Goal: Task Accomplishment & Management: Use online tool/utility

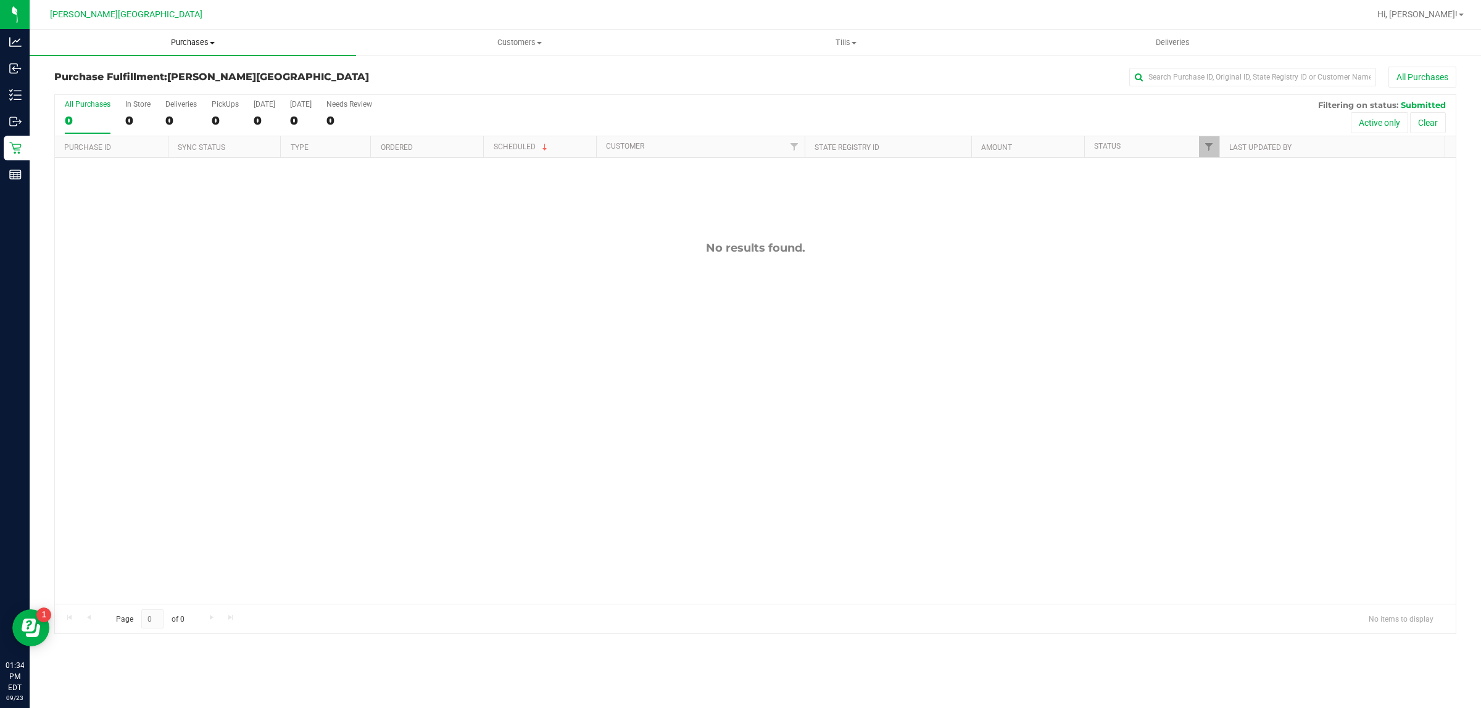
click at [195, 37] on span "Purchases" at bounding box center [193, 42] width 326 height 11
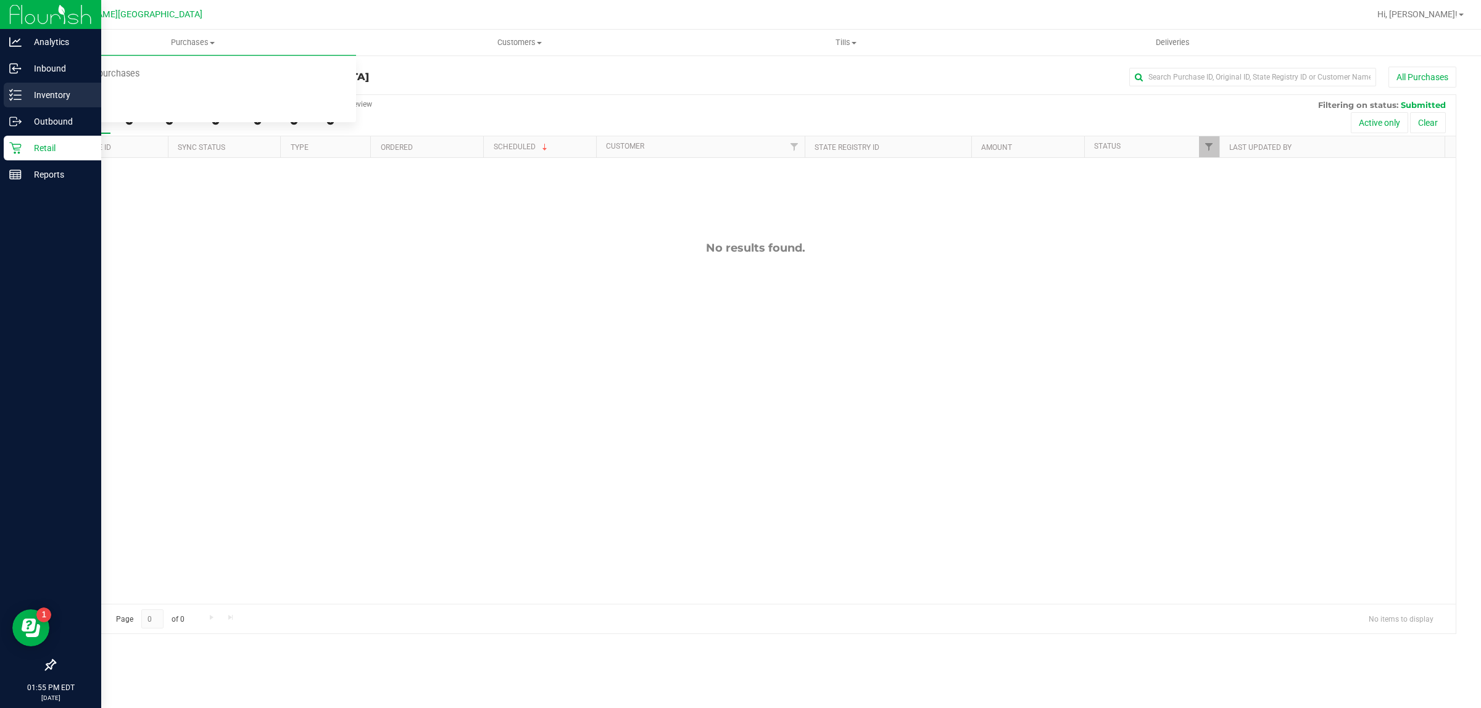
click at [19, 95] on line at bounding box center [17, 95] width 7 height 0
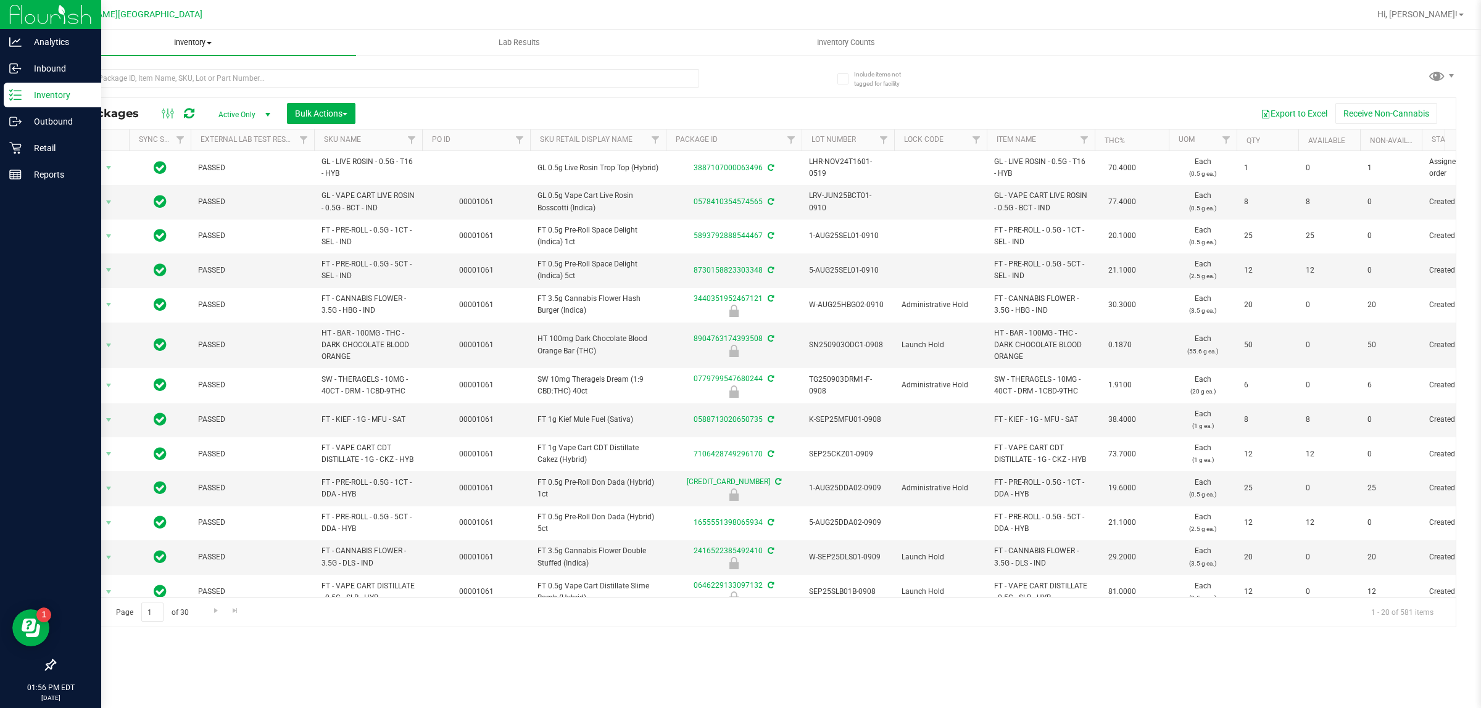
click at [176, 43] on span "Inventory" at bounding box center [193, 42] width 326 height 11
click at [42, 143] on p "Retail" at bounding box center [59, 148] width 74 height 15
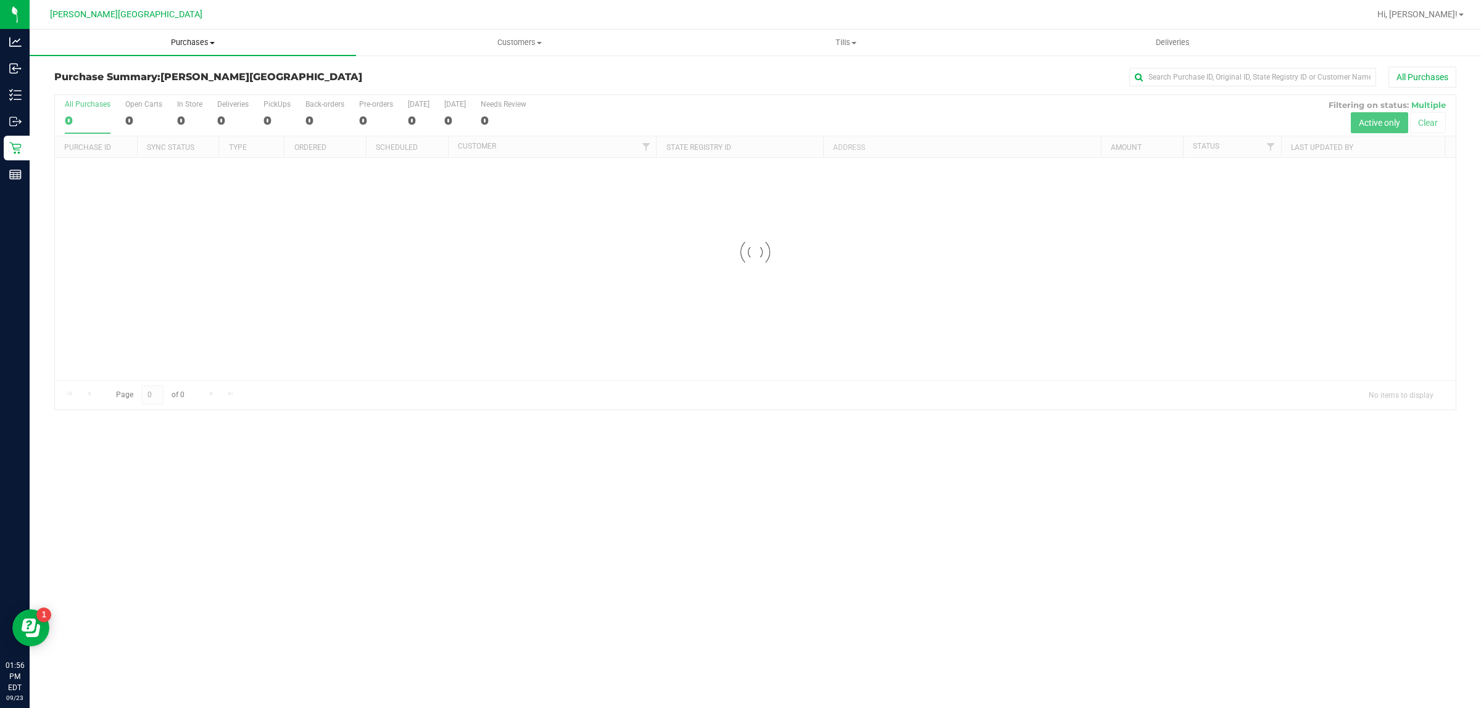
click at [194, 41] on span "Purchases" at bounding box center [193, 42] width 326 height 11
click at [119, 82] on li "Fulfillment" at bounding box center [193, 89] width 326 height 15
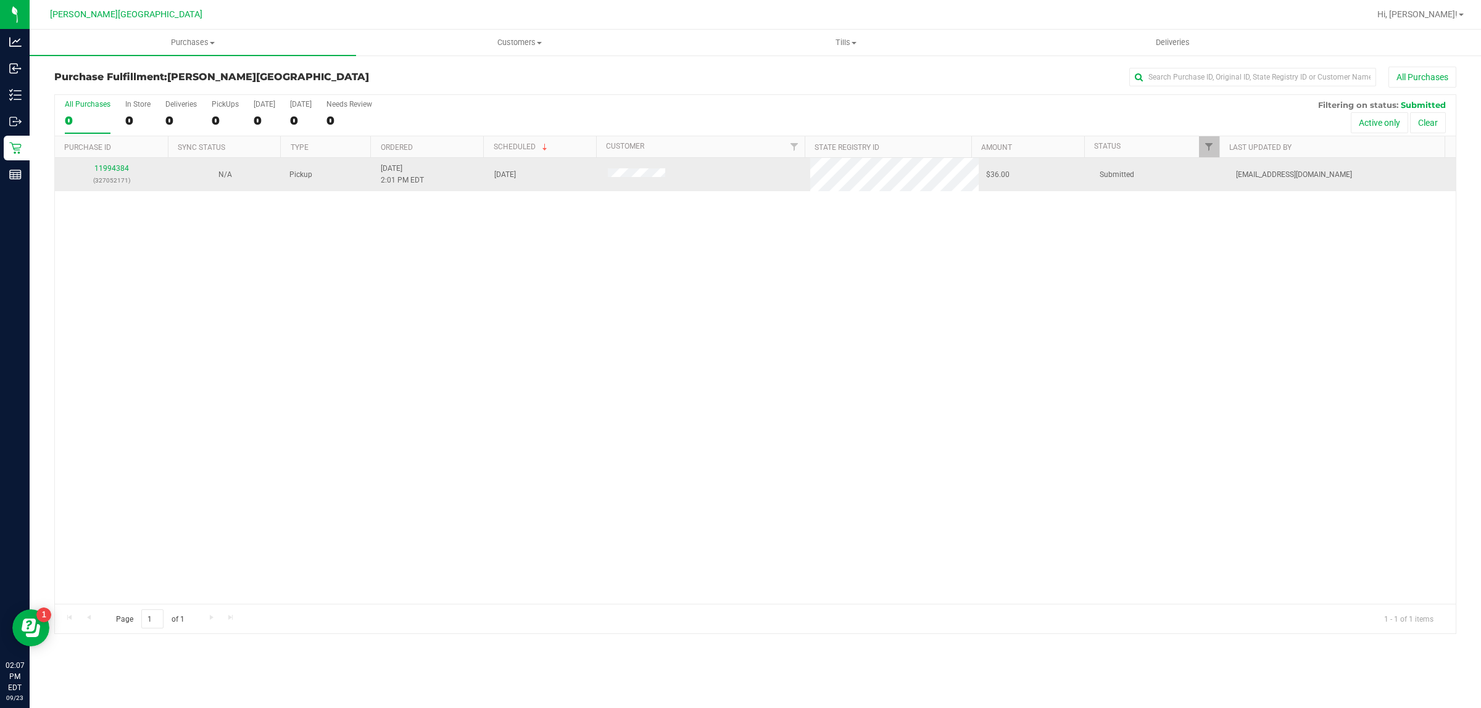
click at [125, 164] on div "11994384 (327052171)" at bounding box center [111, 174] width 99 height 23
click at [122, 173] on link "11994384" at bounding box center [111, 168] width 35 height 9
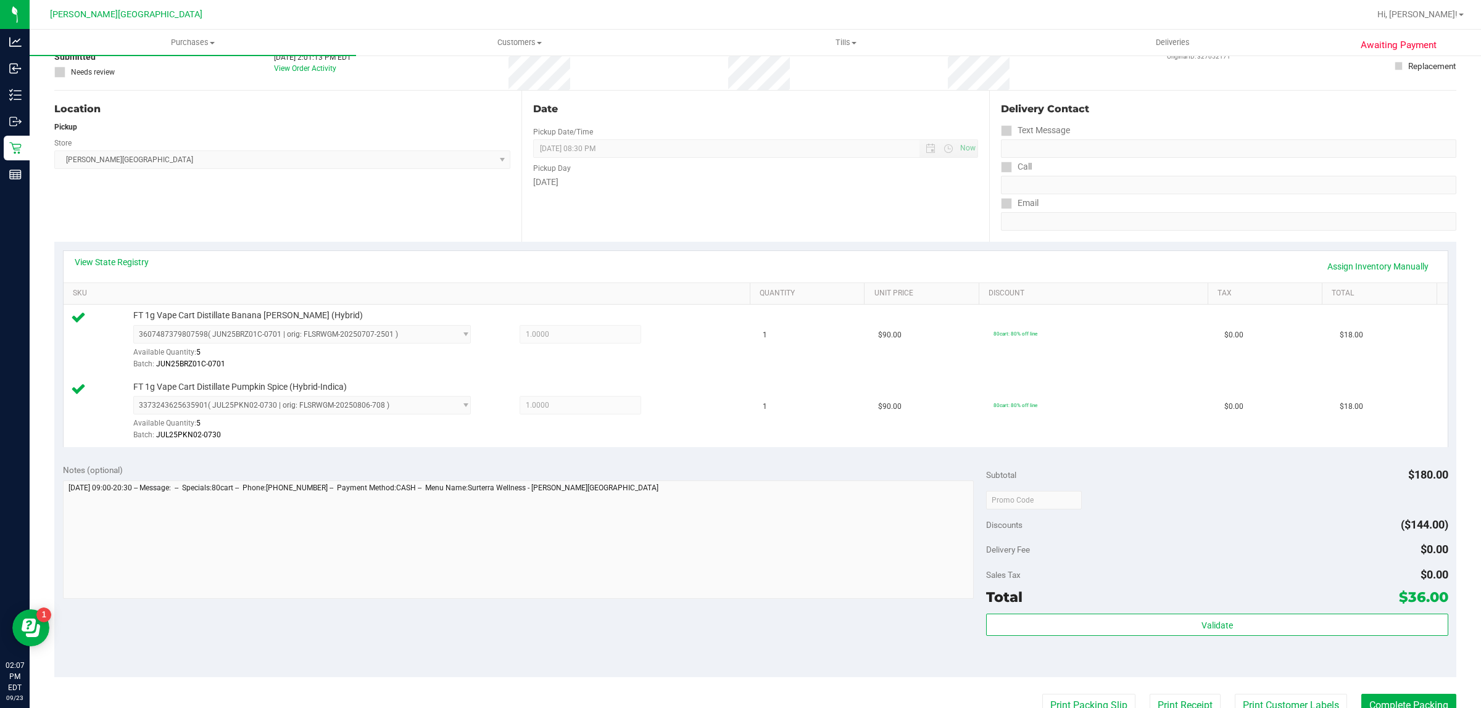
scroll to position [309, 0]
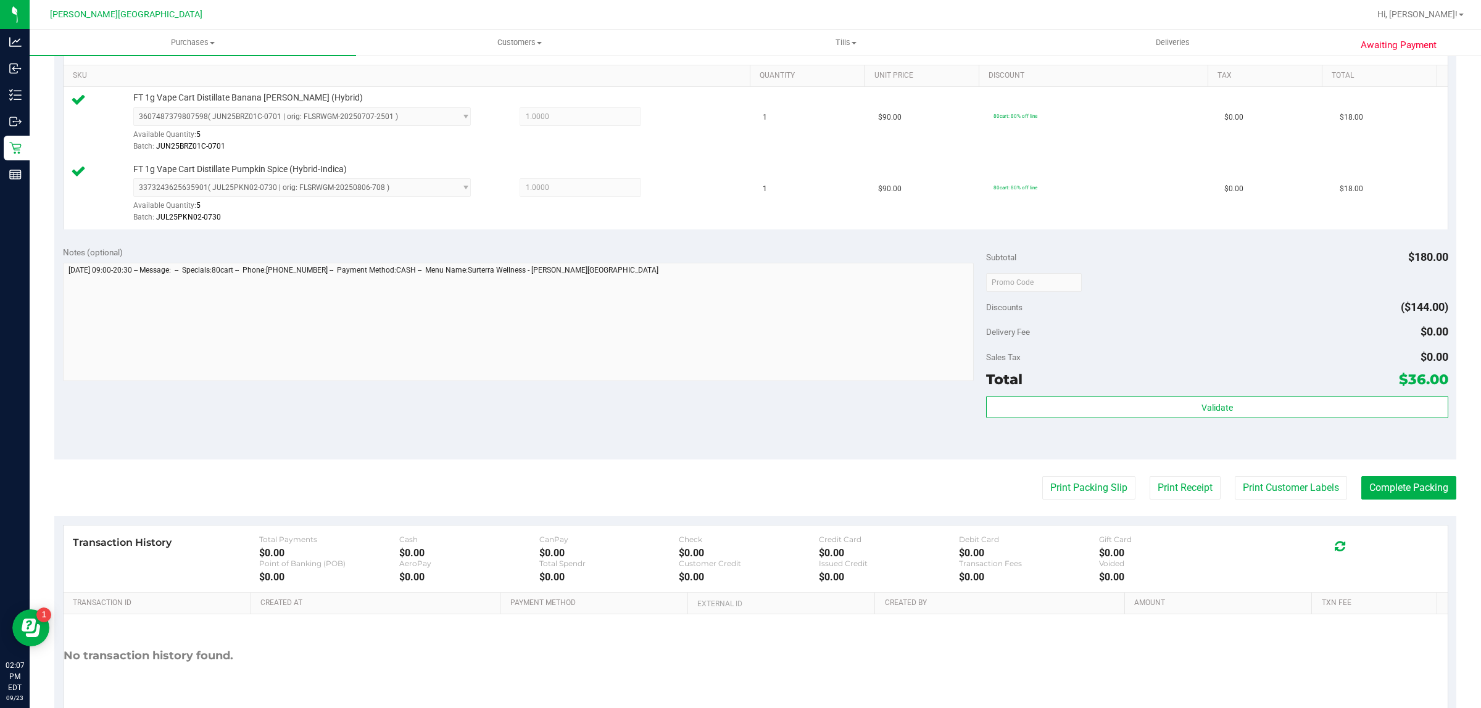
click at [1261, 424] on div "Validate" at bounding box center [1217, 424] width 462 height 56
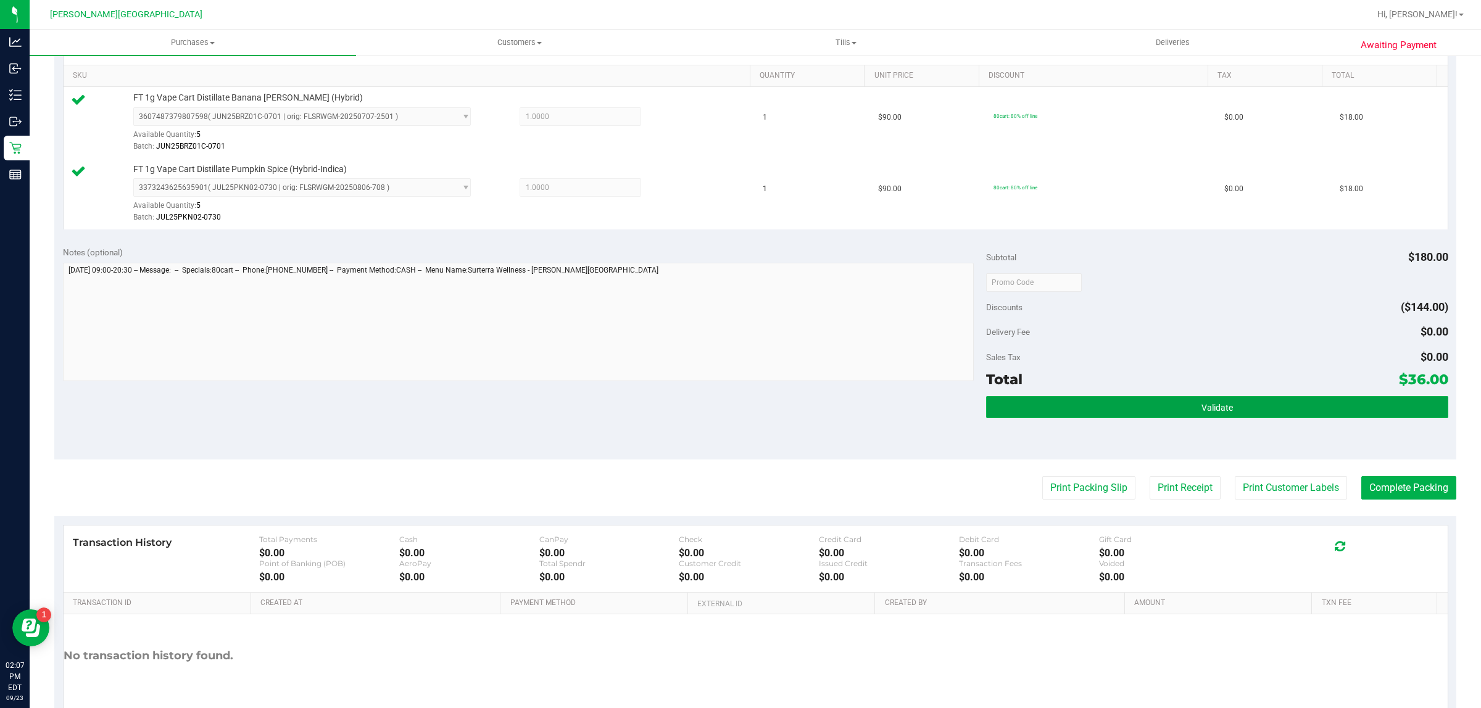
click at [1261, 413] on button "Validate" at bounding box center [1217, 407] width 462 height 22
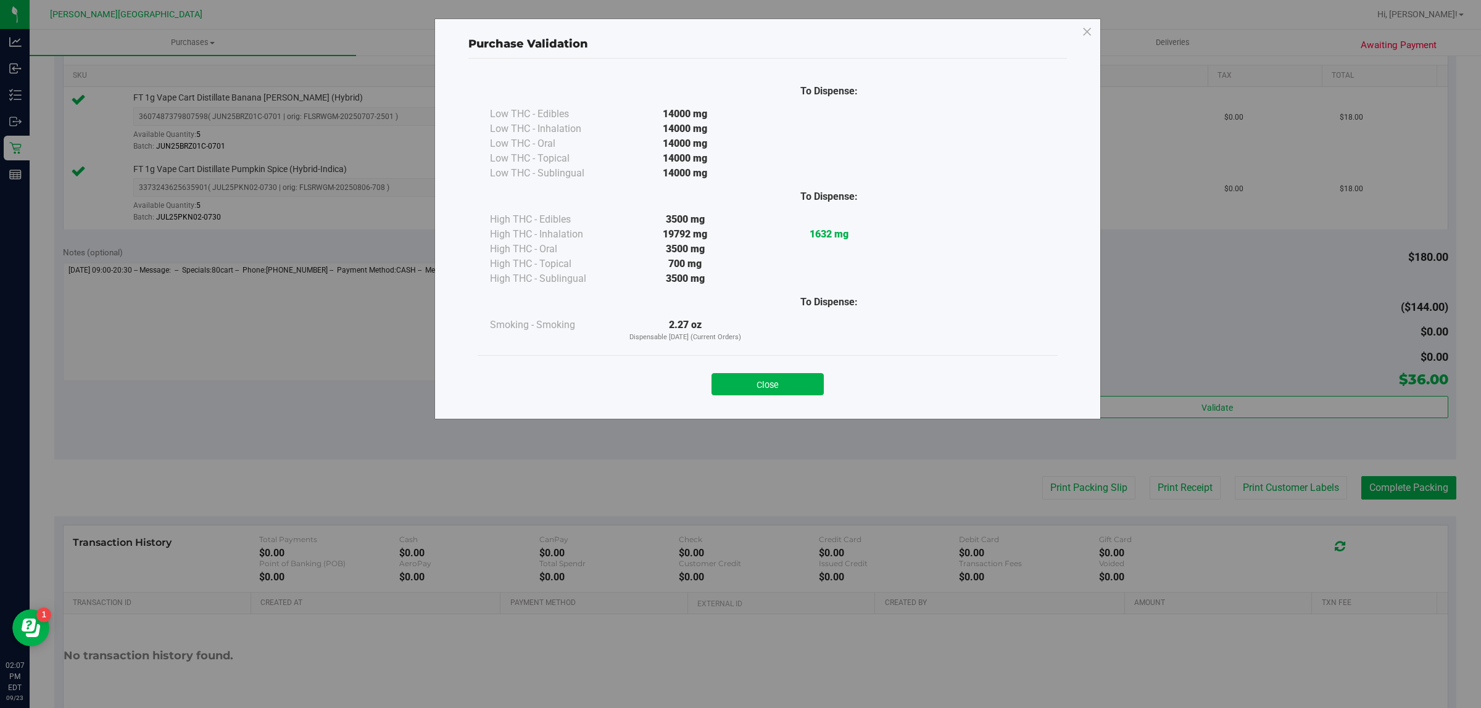
click at [810, 384] on button "Close" at bounding box center [767, 384] width 112 height 22
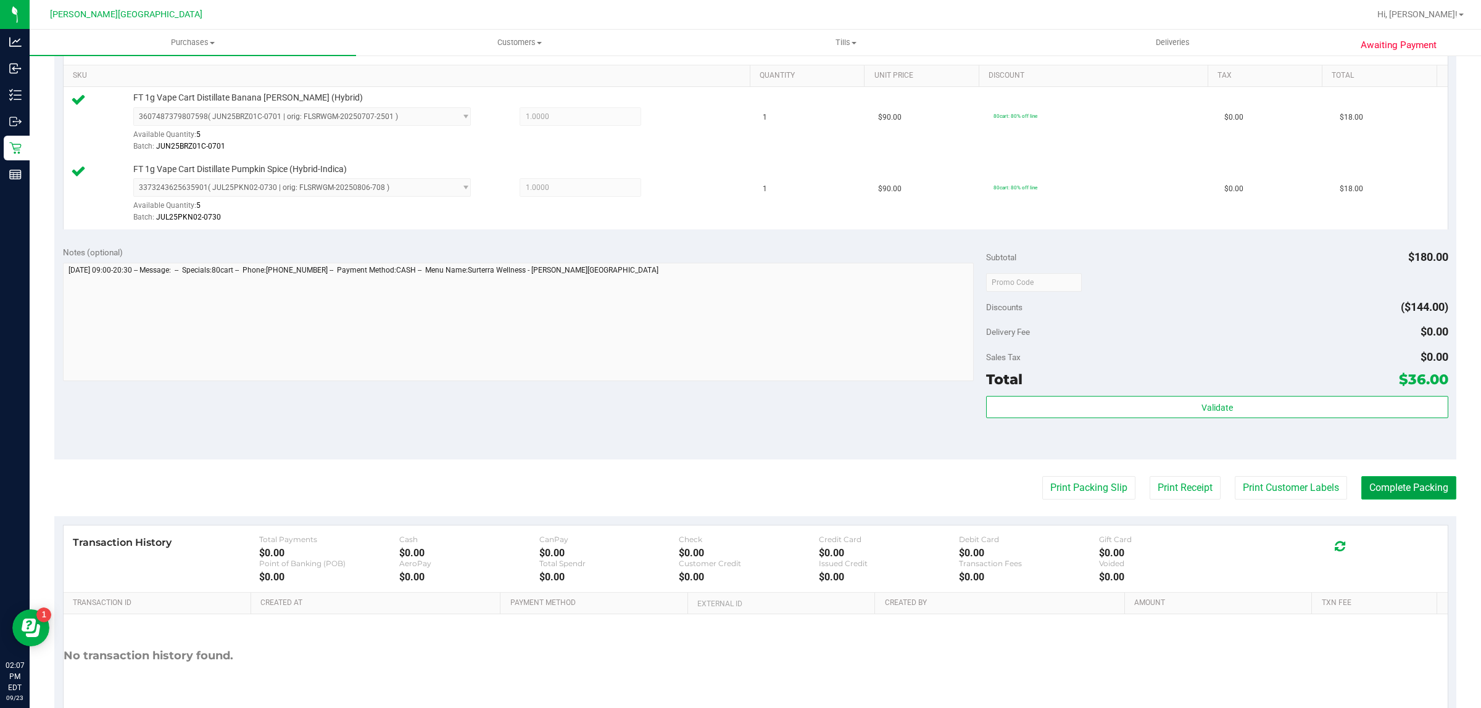
drag, startPoint x: 1401, startPoint y: 482, endPoint x: 1391, endPoint y: 483, distance: 9.3
click at [1399, 483] on button "Complete Packing" at bounding box center [1408, 487] width 95 height 23
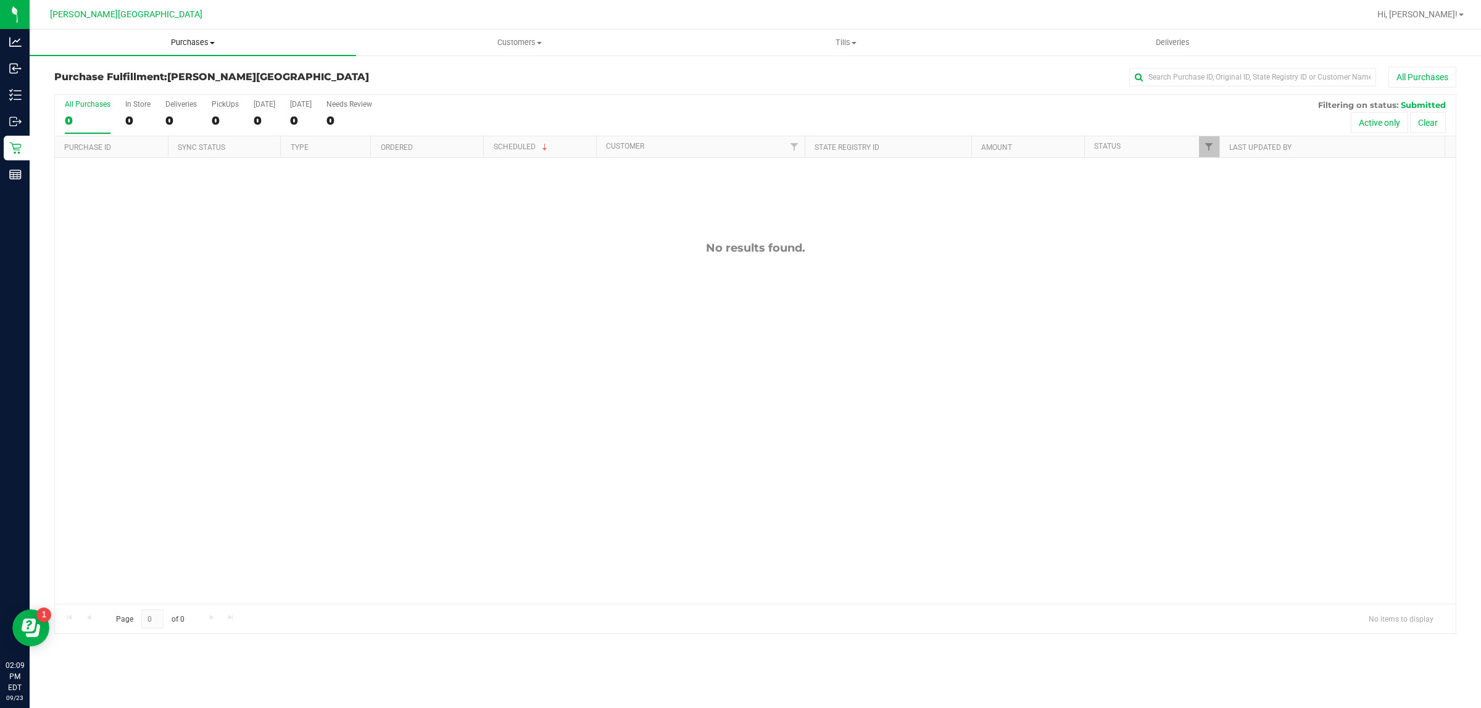
click at [187, 34] on uib-tab-heading "Purchases Summary of purchases Fulfillment All purchases" at bounding box center [193, 43] width 326 height 26
click at [151, 88] on li "Fulfillment" at bounding box center [193, 89] width 326 height 15
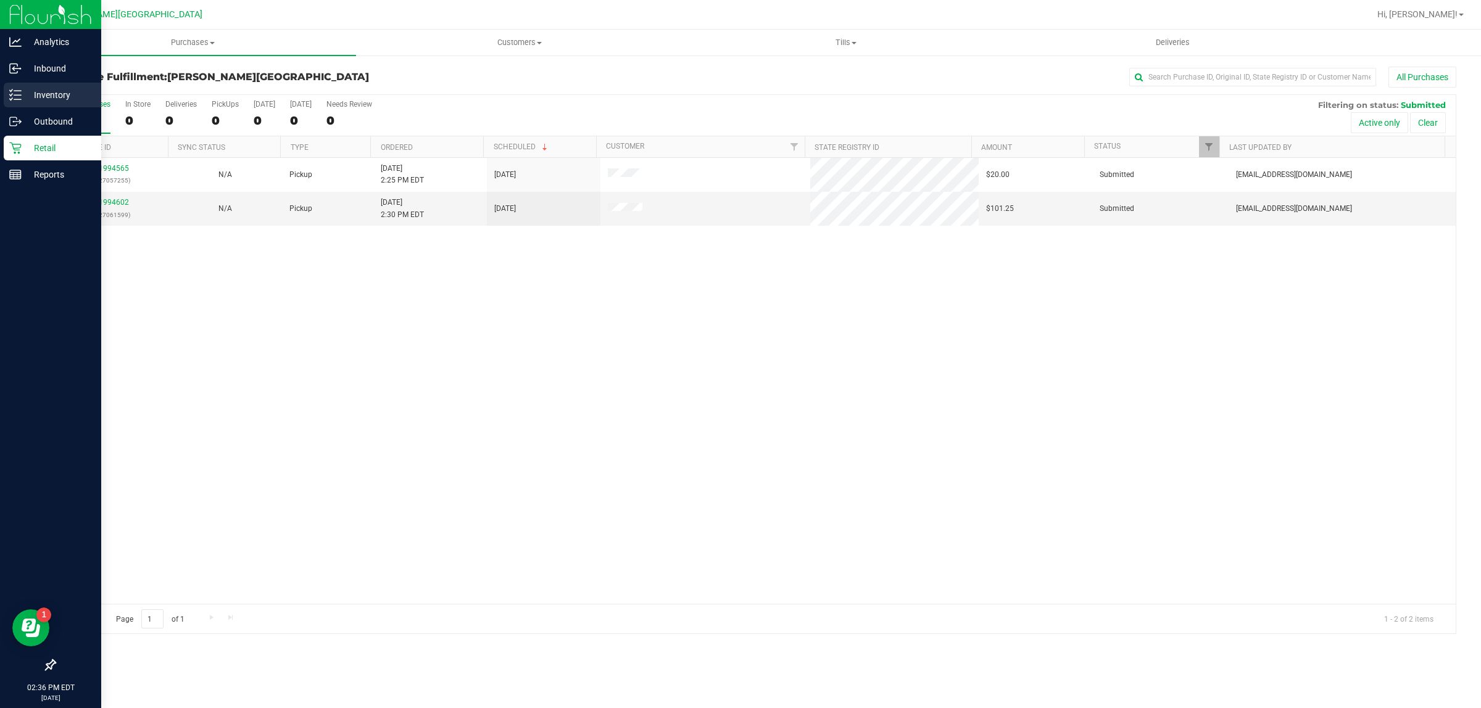
click at [46, 94] on p "Inventory" at bounding box center [59, 95] width 74 height 15
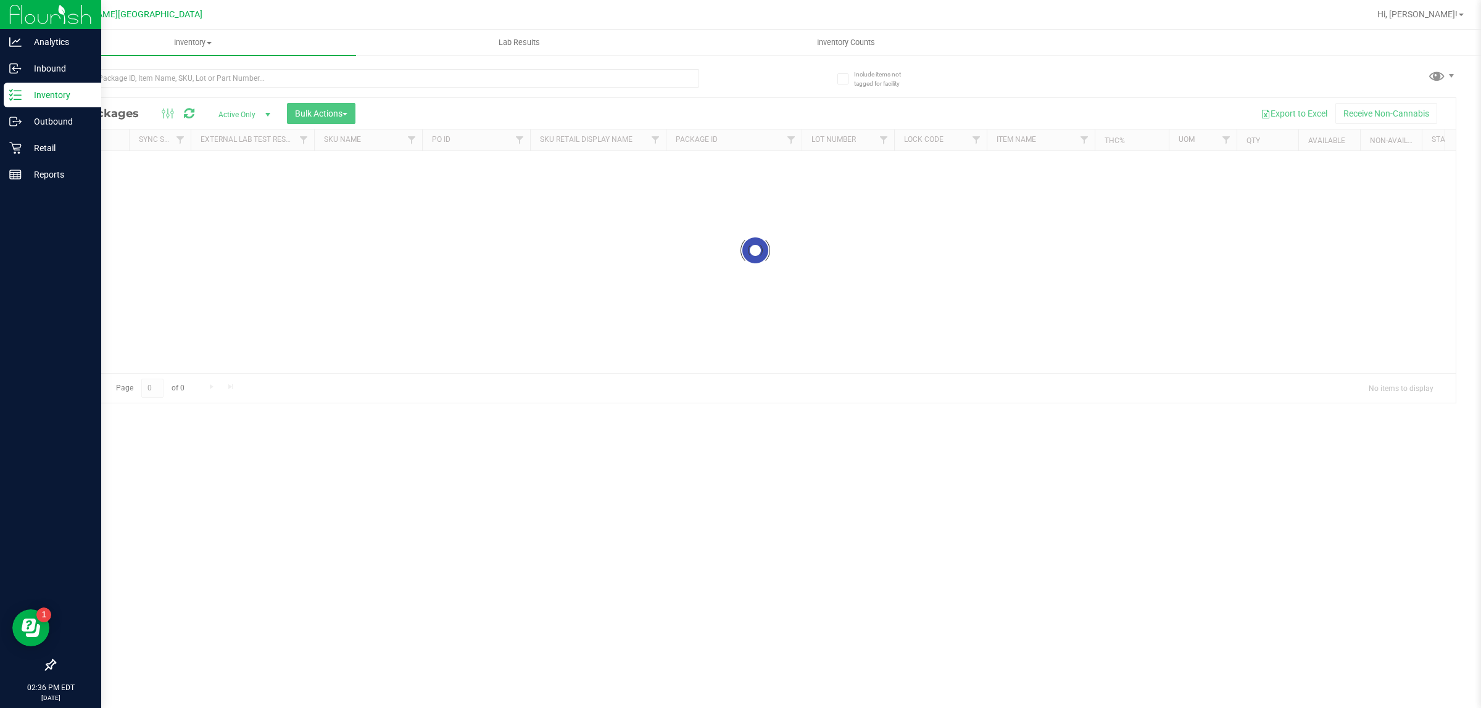
click at [287, 93] on div at bounding box center [376, 83] width 645 height 28
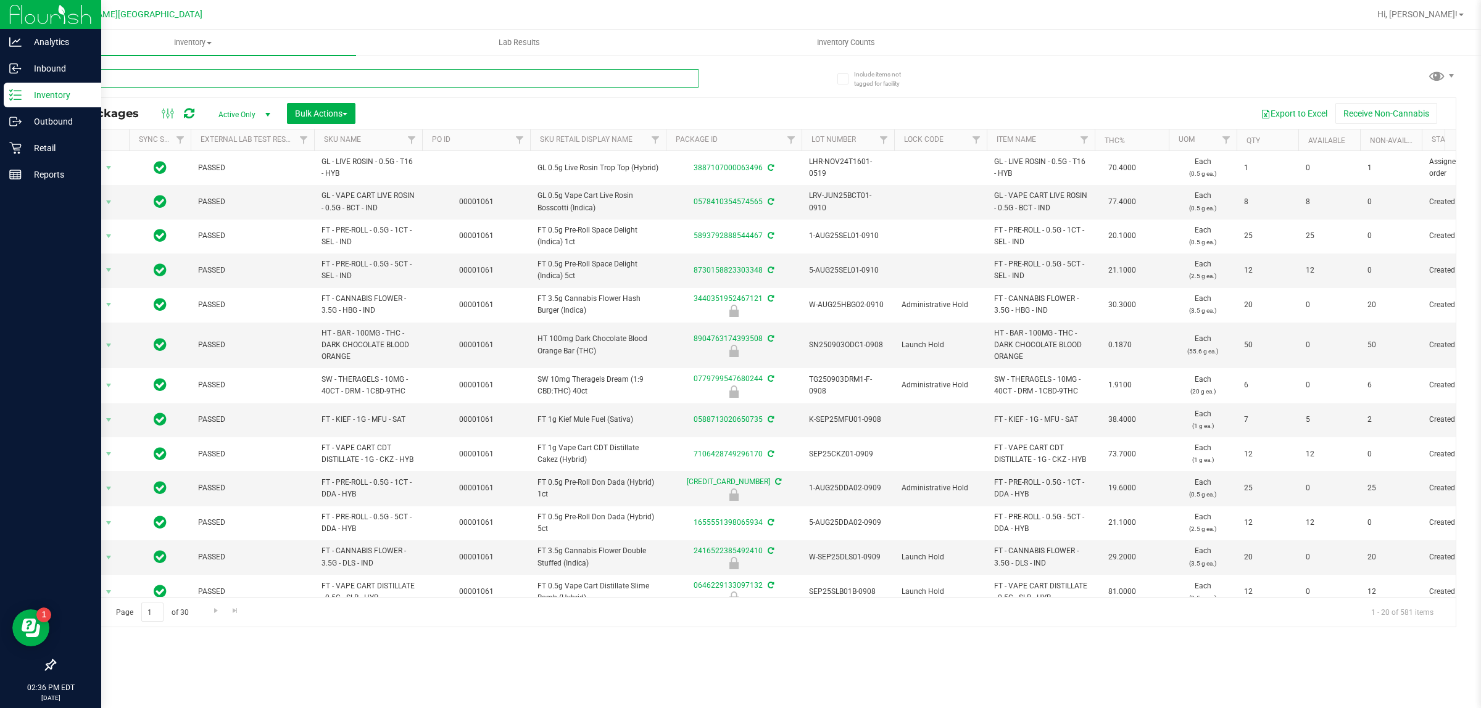
click at [289, 85] on input "text" at bounding box center [376, 78] width 645 height 19
type input "dsc"
